Goal: Navigation & Orientation: Go to known website

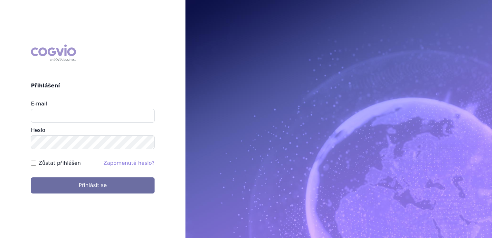
type input "j.vydrova@chiesi.com"
click at [35, 163] on input "Zůstat přihlášen" at bounding box center [33, 162] width 5 height 5
checkbox input "true"
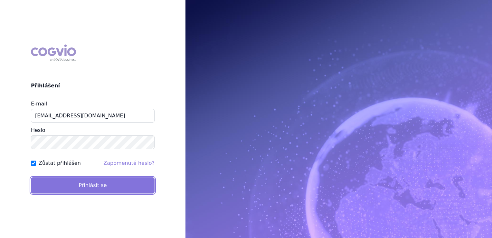
click at [108, 186] on button "Přihlásit se" at bounding box center [93, 185] width 124 height 16
